Goal: Task Accomplishment & Management: Manage account settings

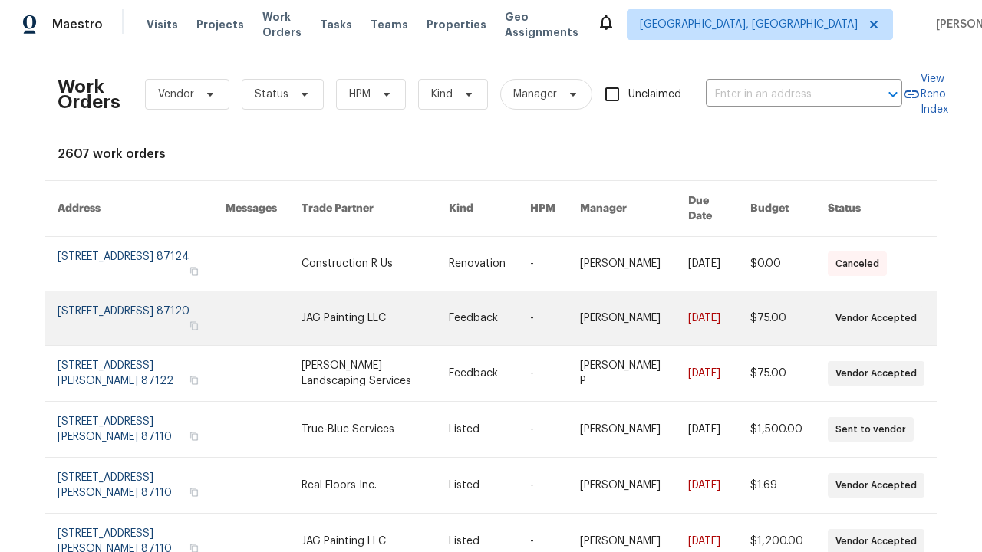
click at [491, 305] on link at bounding box center [489, 318] width 81 height 54
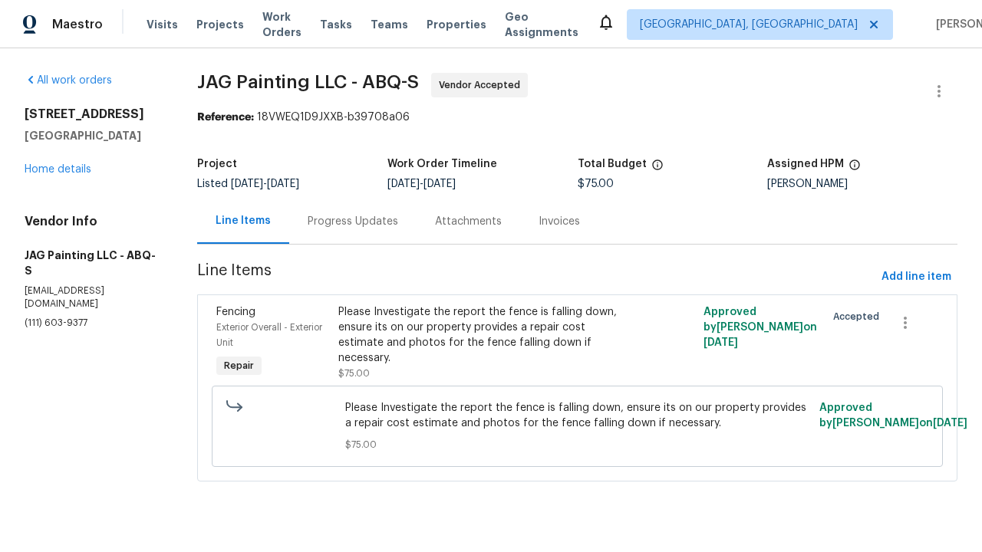
click at [607, 343] on div "Please Investigate the report the fence is falling down, ensure its on our prop…" at bounding box center [485, 335] width 295 height 61
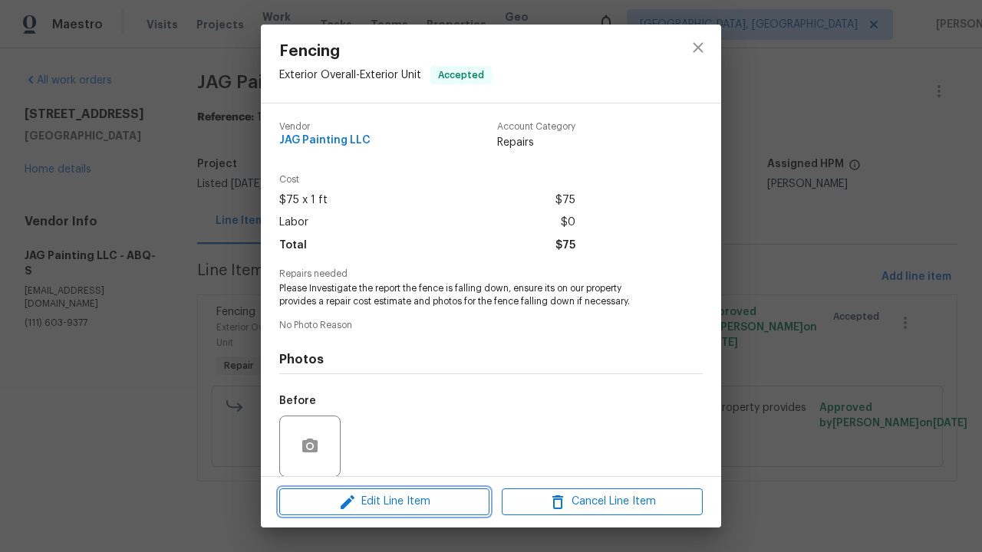
click at [384, 502] on span "Edit Line Item" at bounding box center [384, 501] width 201 height 19
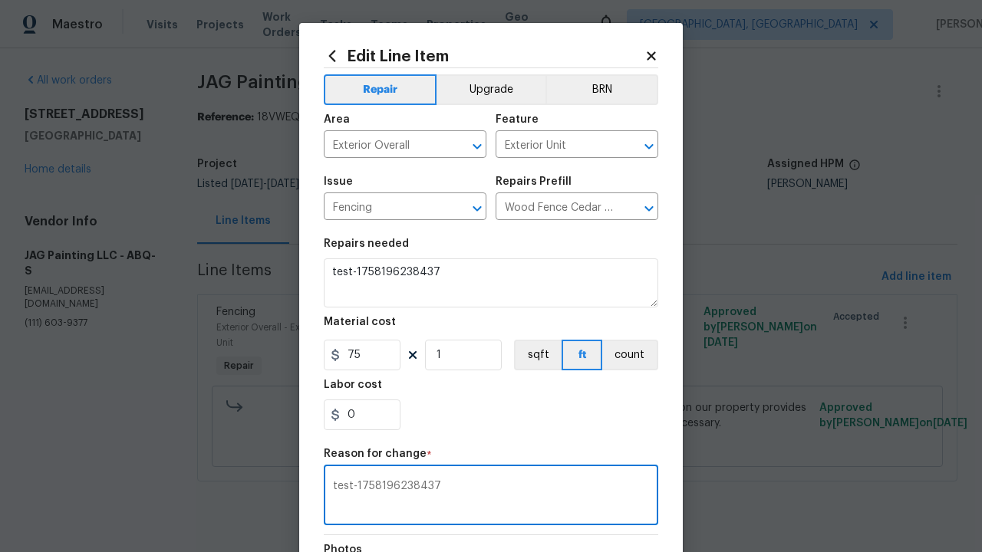
type textarea "test-1758196238437"
checkbox input "true"
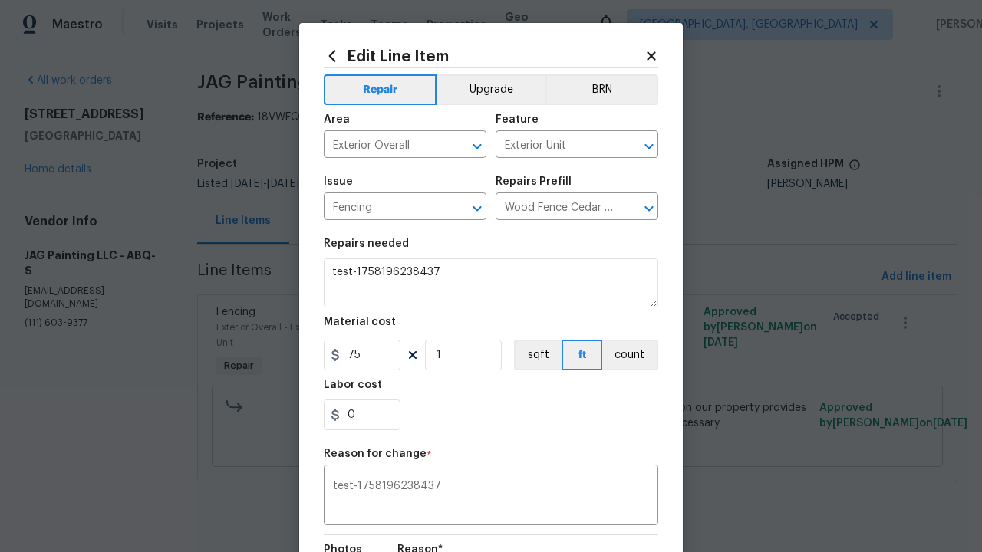
scroll to position [203, 0]
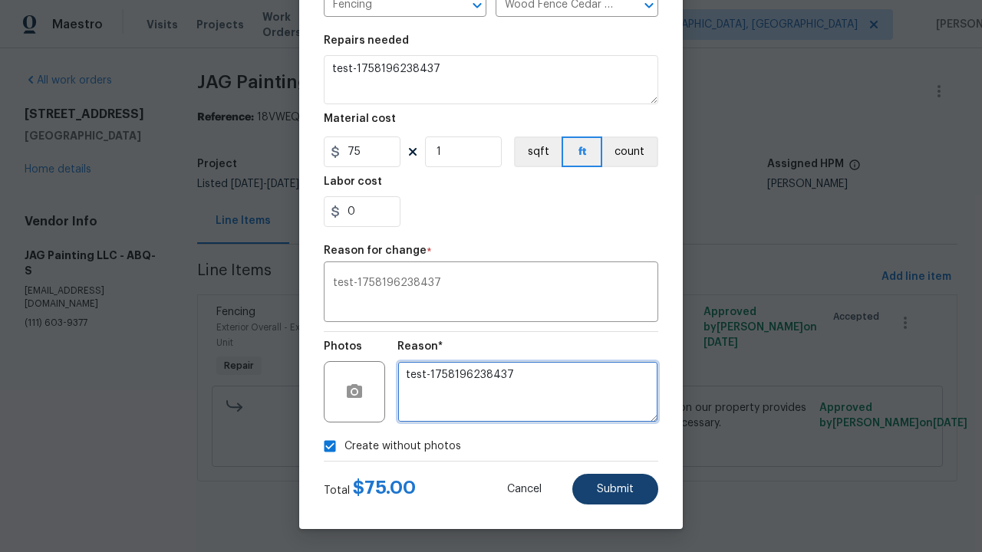
type textarea "test-1758196238437"
click at [615, 489] on span "Submit" at bounding box center [615, 490] width 37 height 12
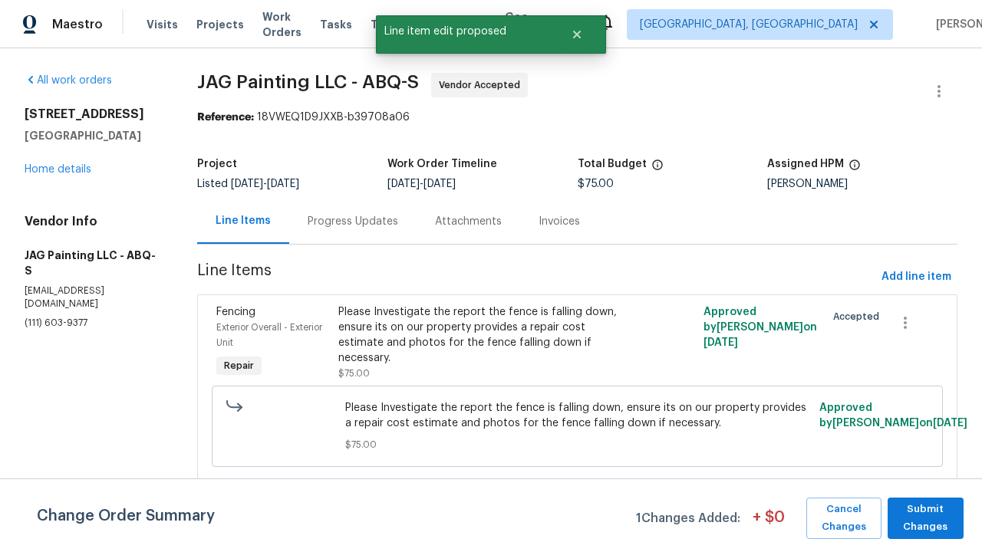
scroll to position [0, 0]
click at [925, 518] on span "Submit Changes" at bounding box center [925, 518] width 61 height 35
